Goal: Use online tool/utility: Utilize a website feature to perform a specific function

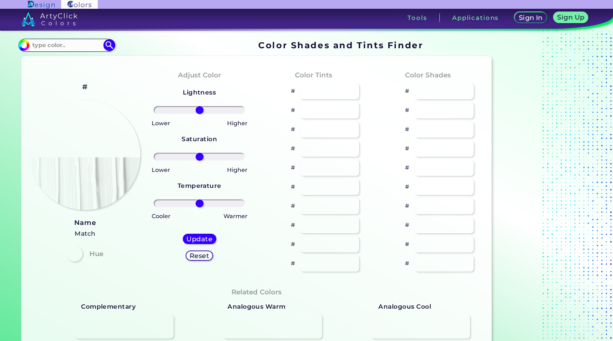
type input "#5c8c15"
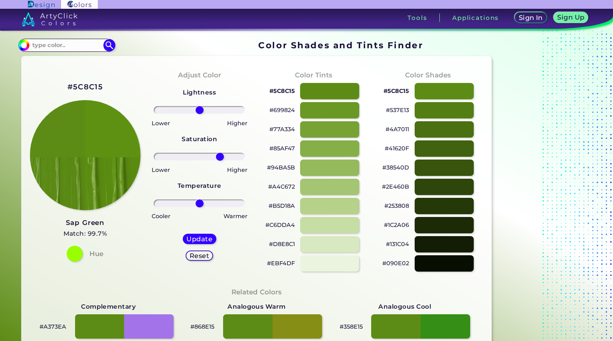
drag, startPoint x: 202, startPoint y: 159, endPoint x: 220, endPoint y: 153, distance: 19.1
click at [220, 153] on input "range" at bounding box center [199, 157] width 91 height 8
drag, startPoint x: 220, startPoint y: 153, endPoint x: 197, endPoint y: 149, distance: 23.1
click at [197, 153] on input "range" at bounding box center [199, 157] width 91 height 8
click at [192, 259] on h5 "Reset" at bounding box center [199, 256] width 18 height 6
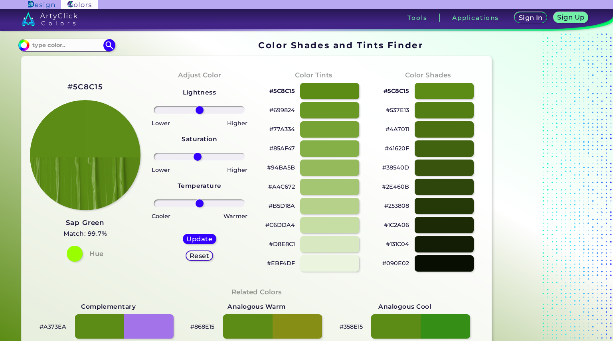
type input "0"
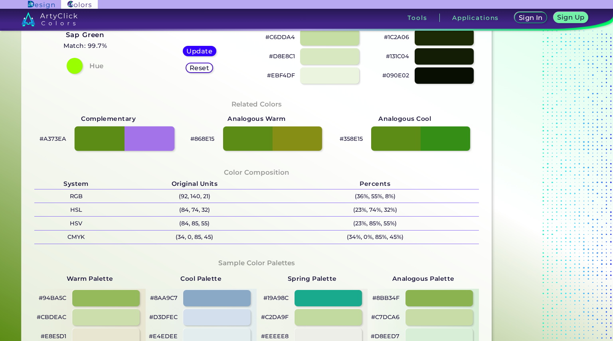
scroll to position [189, 0]
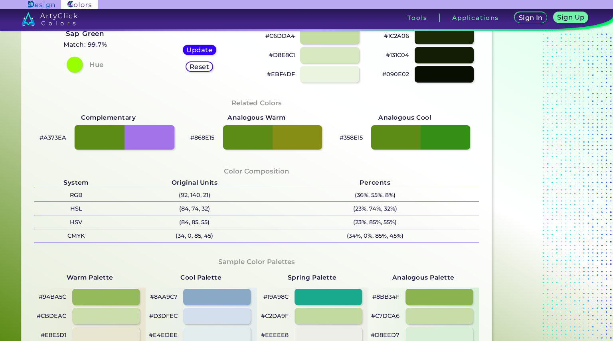
click at [161, 133] on div at bounding box center [125, 137] width 100 height 25
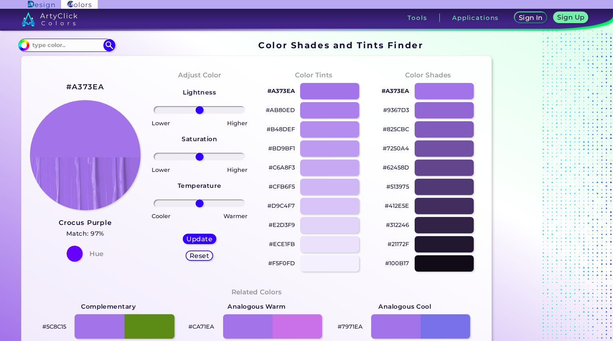
scroll to position [1, 0]
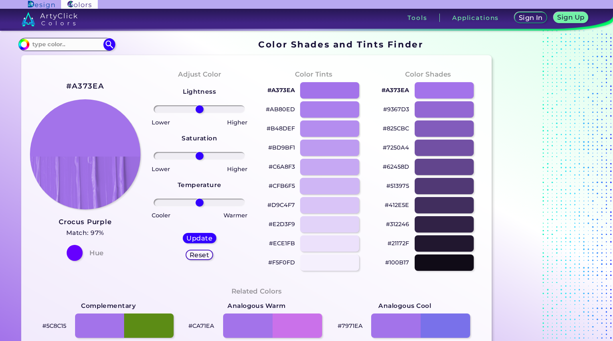
click at [324, 187] on div at bounding box center [330, 186] width 60 height 16
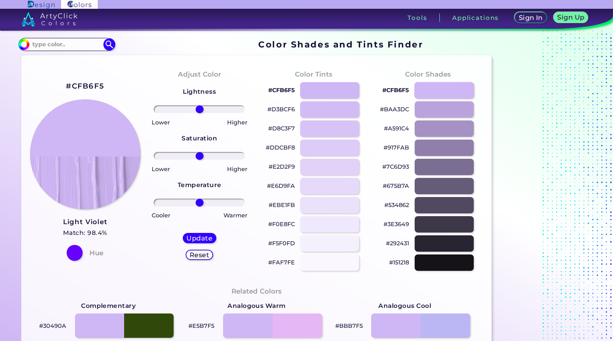
click at [436, 92] on div at bounding box center [445, 90] width 60 height 16
click at [433, 103] on div at bounding box center [445, 109] width 60 height 16
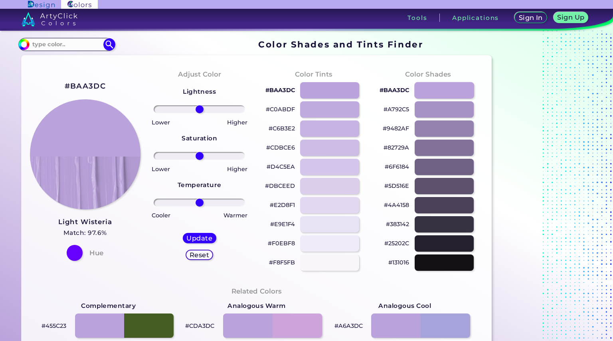
click at [432, 83] on div at bounding box center [445, 90] width 60 height 16
click at [429, 94] on div at bounding box center [445, 90] width 60 height 16
click at [320, 195] on div "#DBCEED" at bounding box center [313, 186] width 101 height 19
click at [323, 186] on div at bounding box center [330, 186] width 60 height 16
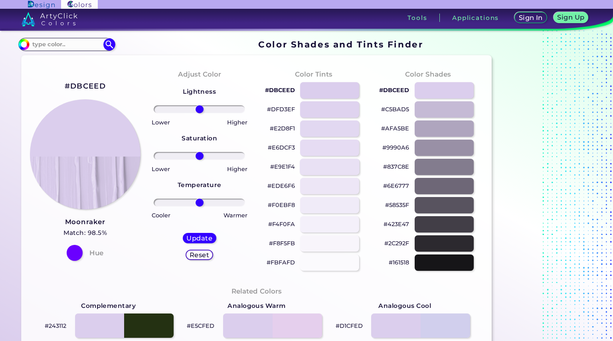
click at [326, 165] on div at bounding box center [330, 167] width 60 height 16
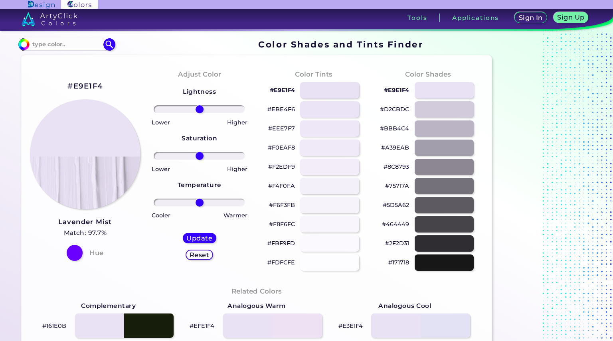
click at [330, 149] on div at bounding box center [330, 148] width 60 height 16
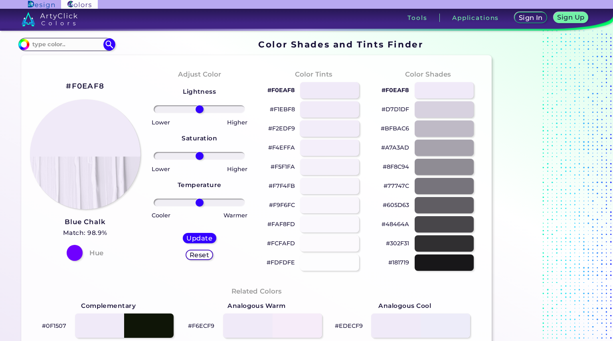
click at [329, 130] on div at bounding box center [330, 129] width 60 height 16
click at [322, 97] on div at bounding box center [330, 90] width 60 height 16
type input "#f2edf9"
